Goal: Transaction & Acquisition: Purchase product/service

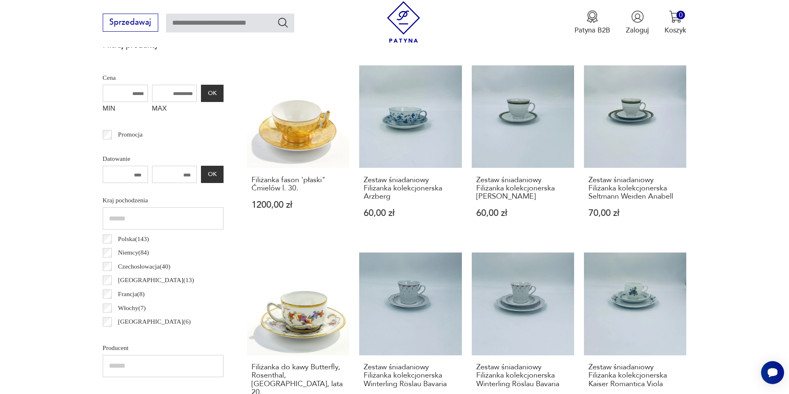
scroll to position [365, 0]
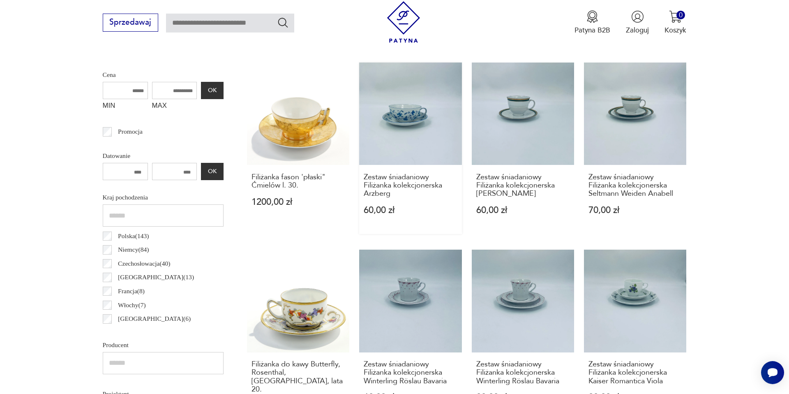
click at [416, 123] on link "Zestaw śniadaniowy Filiżanka kolekcjonerska Arzberg 60,00 zł" at bounding box center [410, 147] width 102 height 171
